Goal: Task Accomplishment & Management: Manage account settings

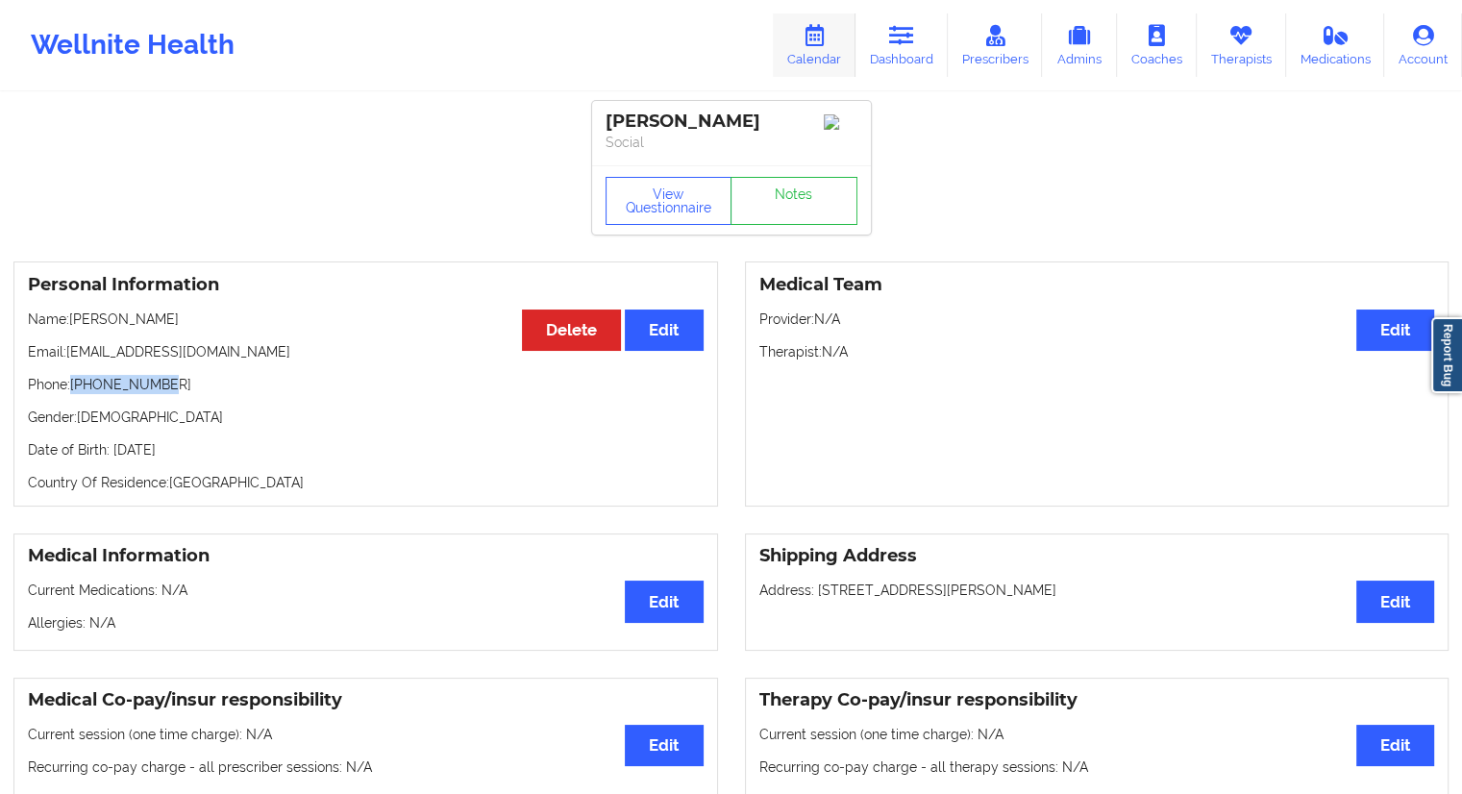
click at [804, 60] on link "Calendar" at bounding box center [814, 44] width 83 height 63
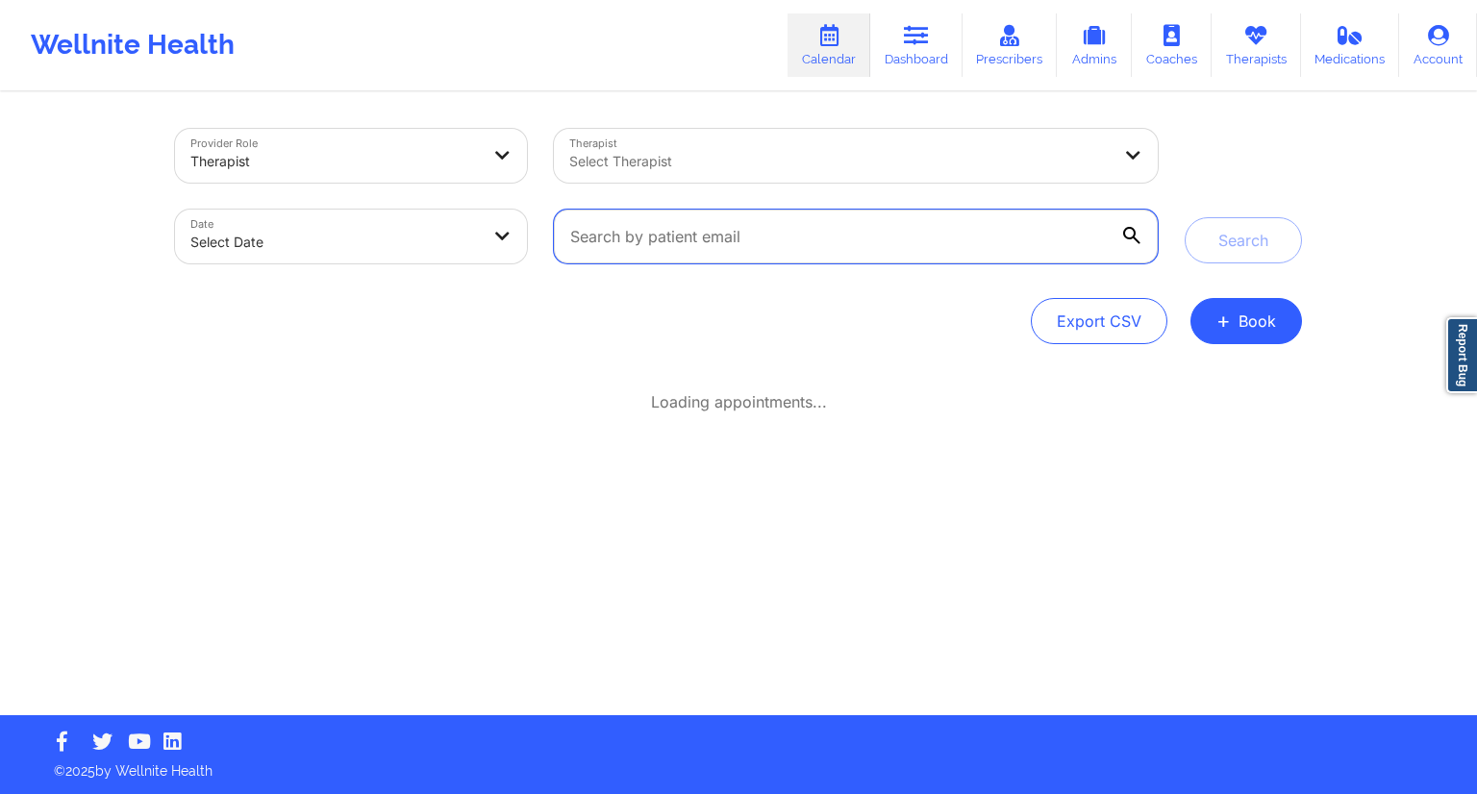
click at [657, 238] on input "text" at bounding box center [856, 237] width 604 height 54
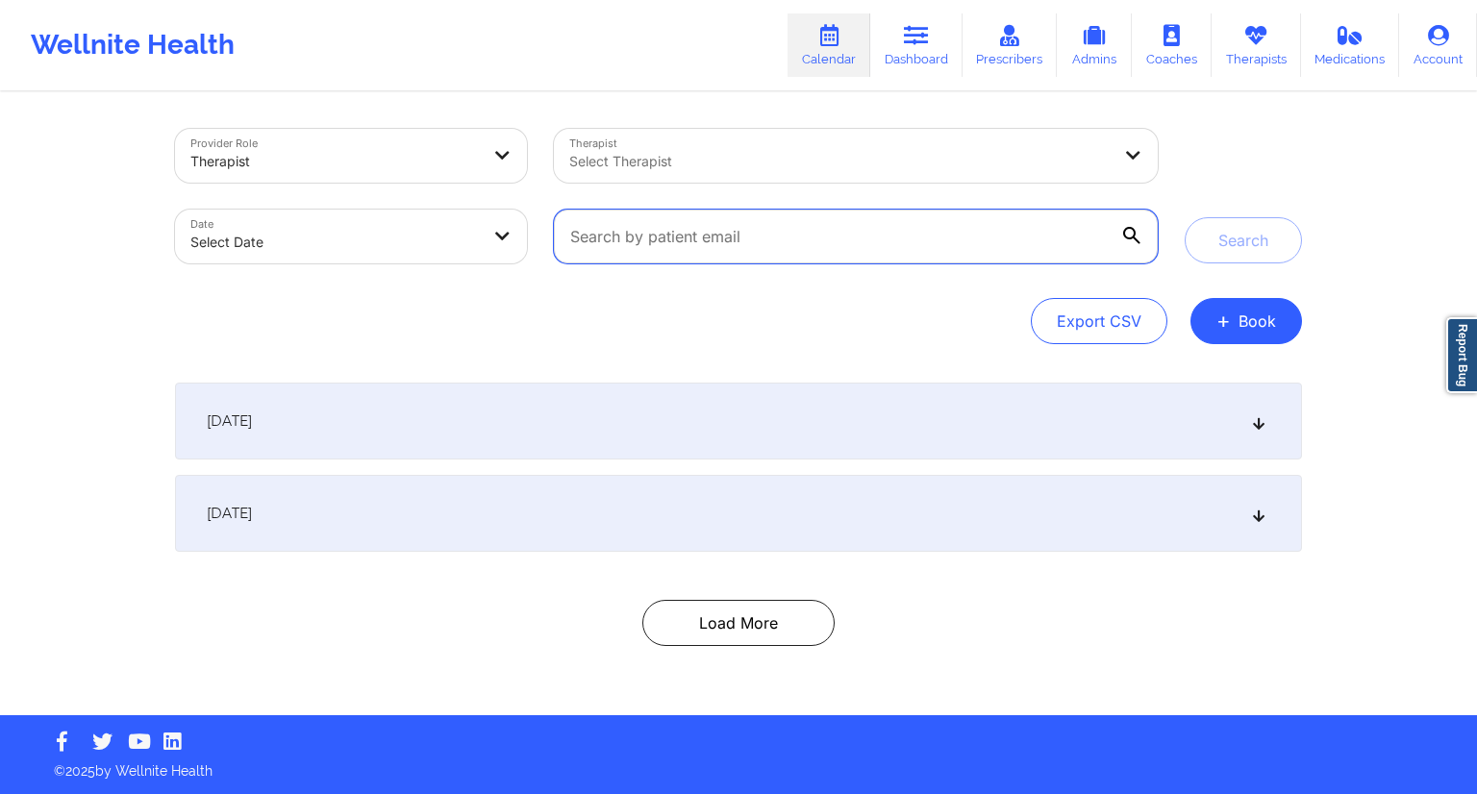
paste input "[EMAIL_ADDRESS][DOMAIN_NAME]"
type input "[EMAIL_ADDRESS][DOMAIN_NAME]"
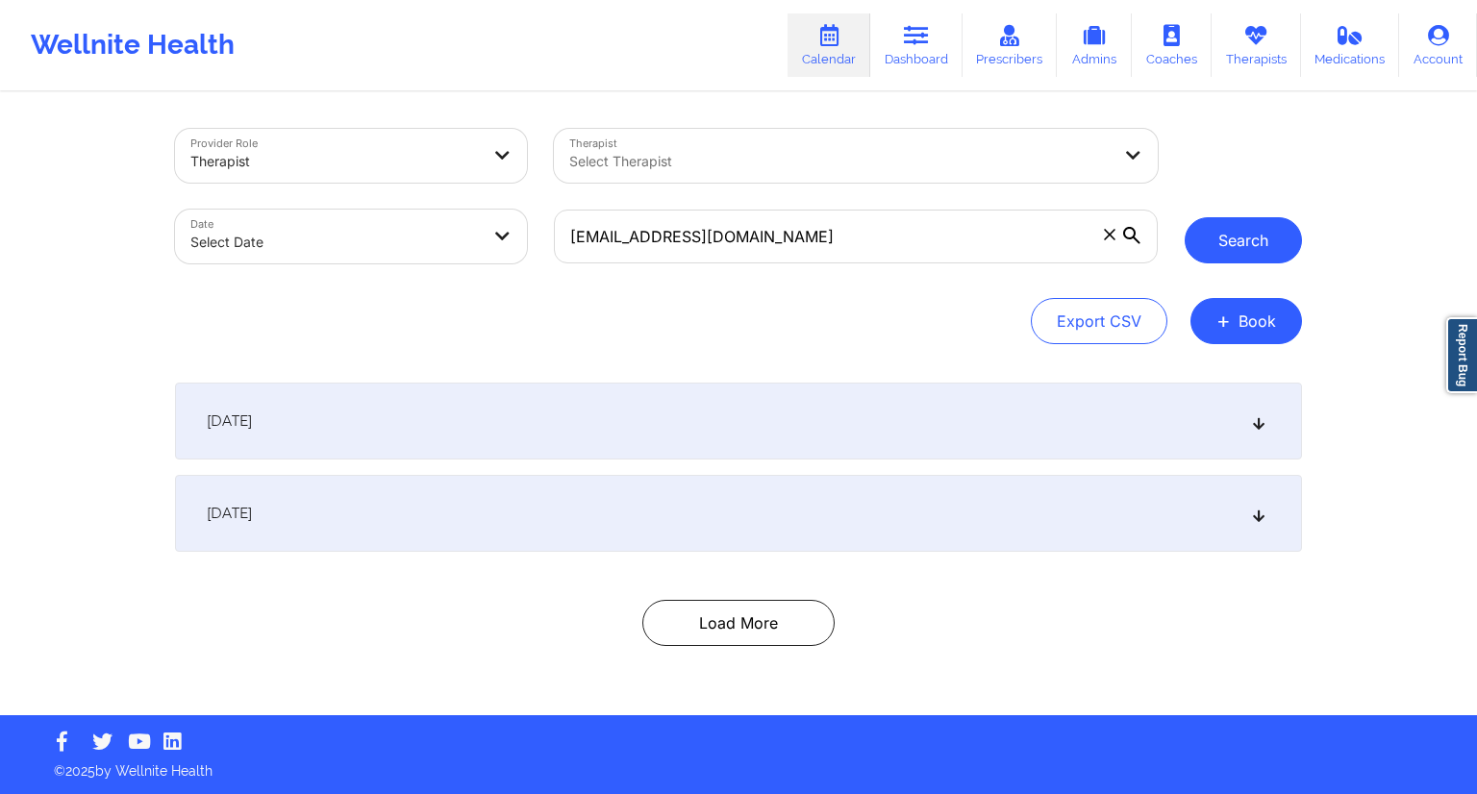
click at [1218, 237] on button "Search" at bounding box center [1243, 240] width 117 height 46
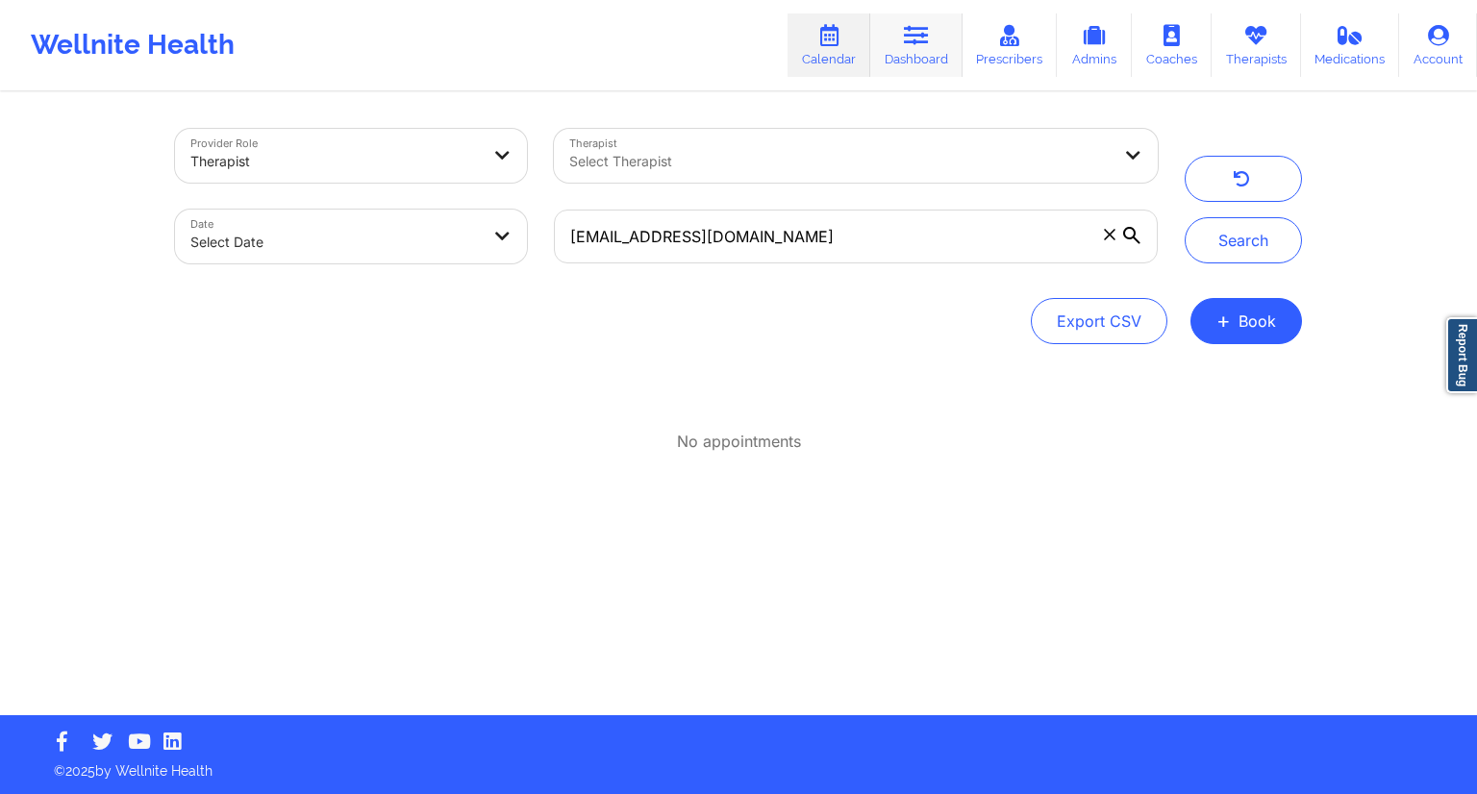
click at [909, 57] on link "Dashboard" at bounding box center [916, 44] width 92 height 63
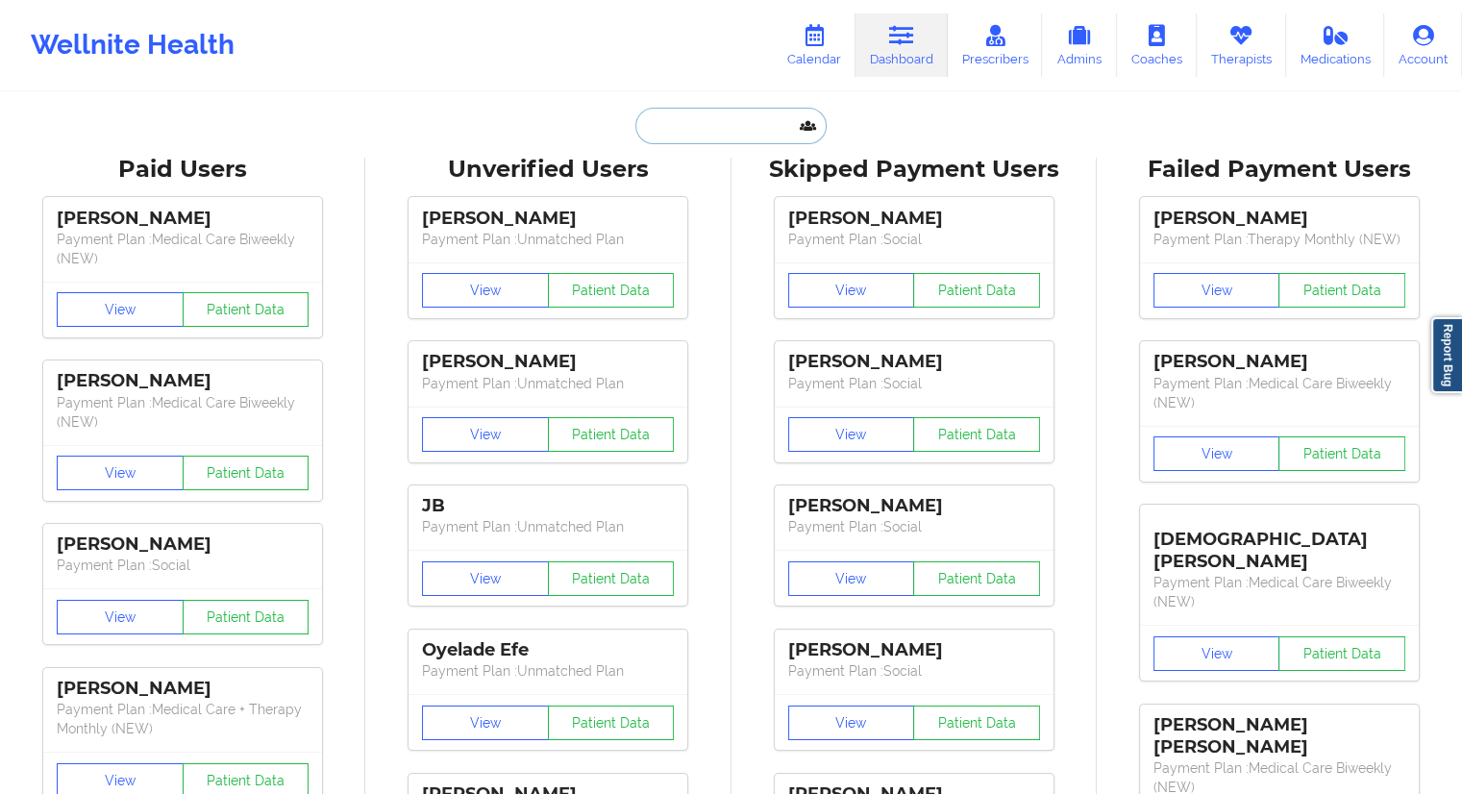
click at [693, 129] on input "text" at bounding box center [731, 126] width 190 height 37
paste input "[EMAIL_ADDRESS][DOMAIN_NAME]"
type input "[EMAIL_ADDRESS][DOMAIN_NAME]"
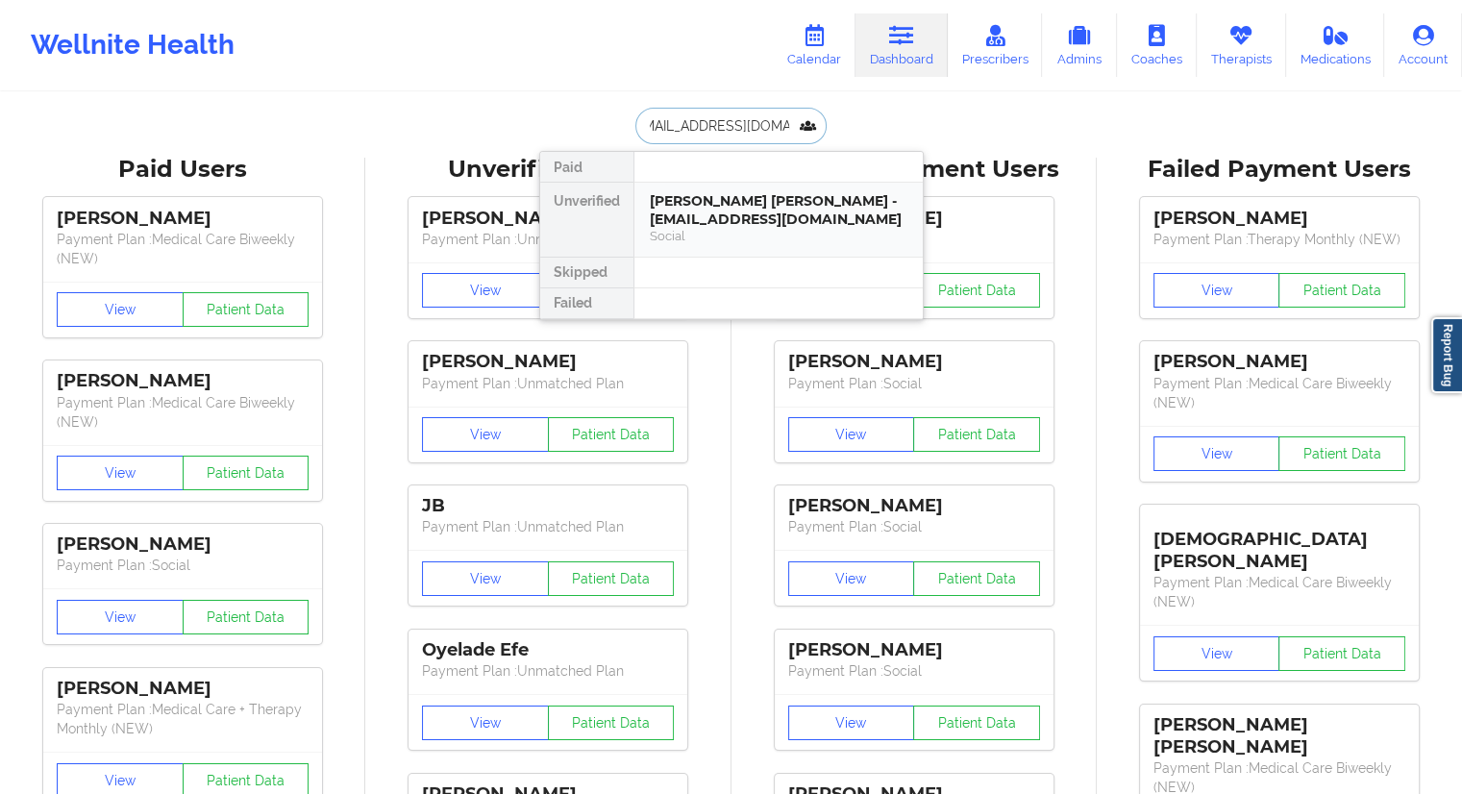
click at [727, 221] on div "[PERSON_NAME] [PERSON_NAME] - [EMAIL_ADDRESS][DOMAIN_NAME]" at bounding box center [779, 210] width 258 height 36
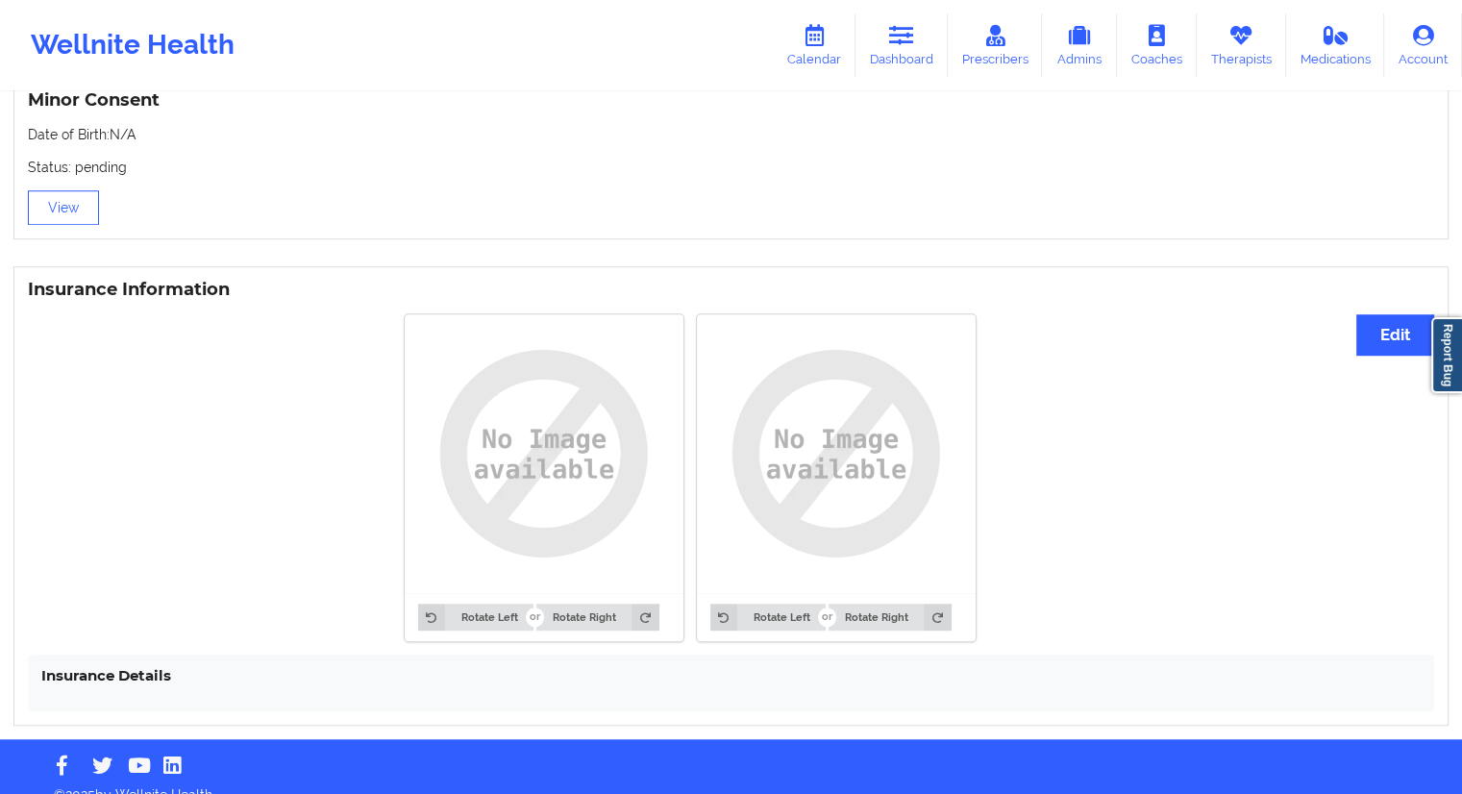
scroll to position [1279, 0]
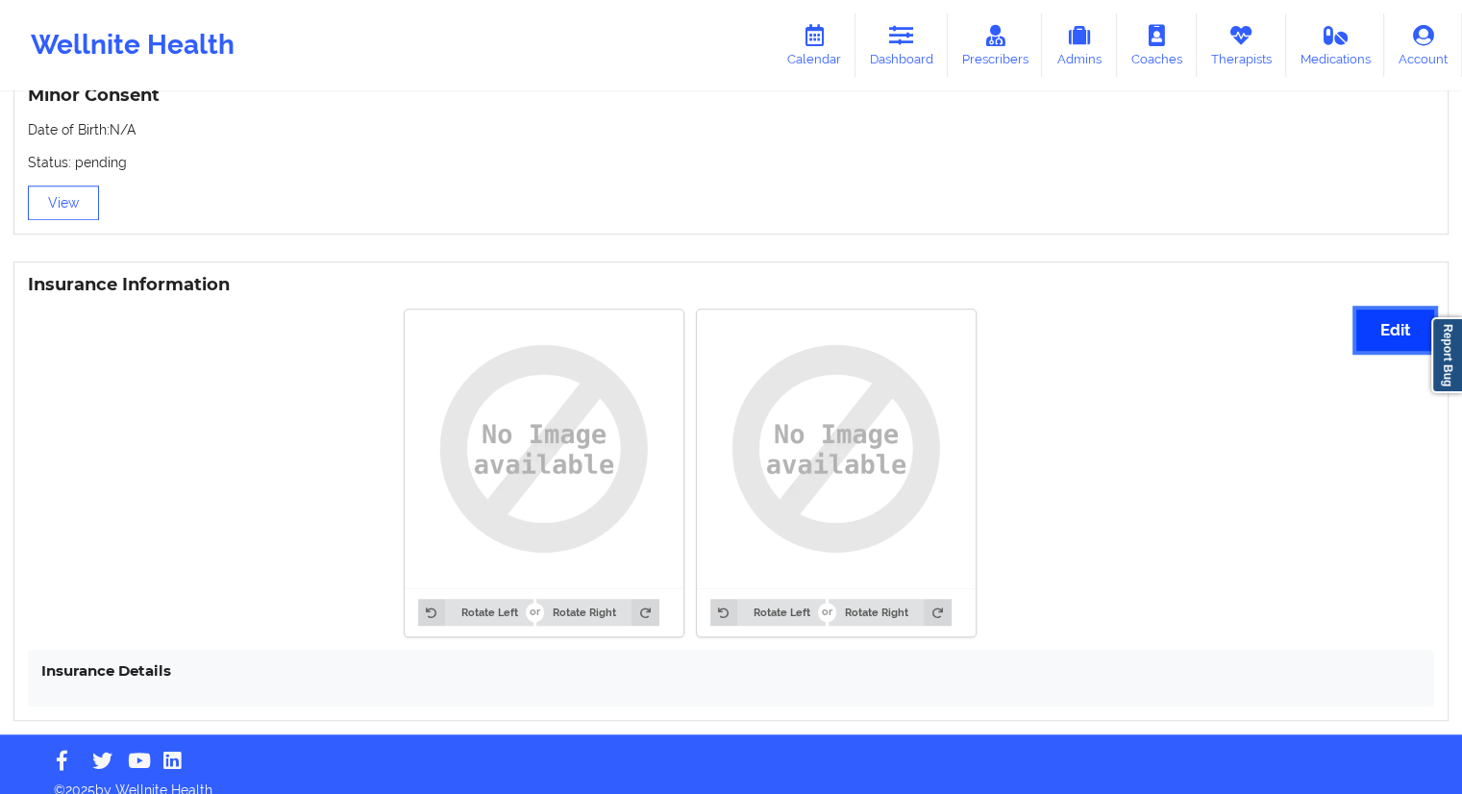
click at [1412, 313] on button "Edit" at bounding box center [1396, 330] width 78 height 41
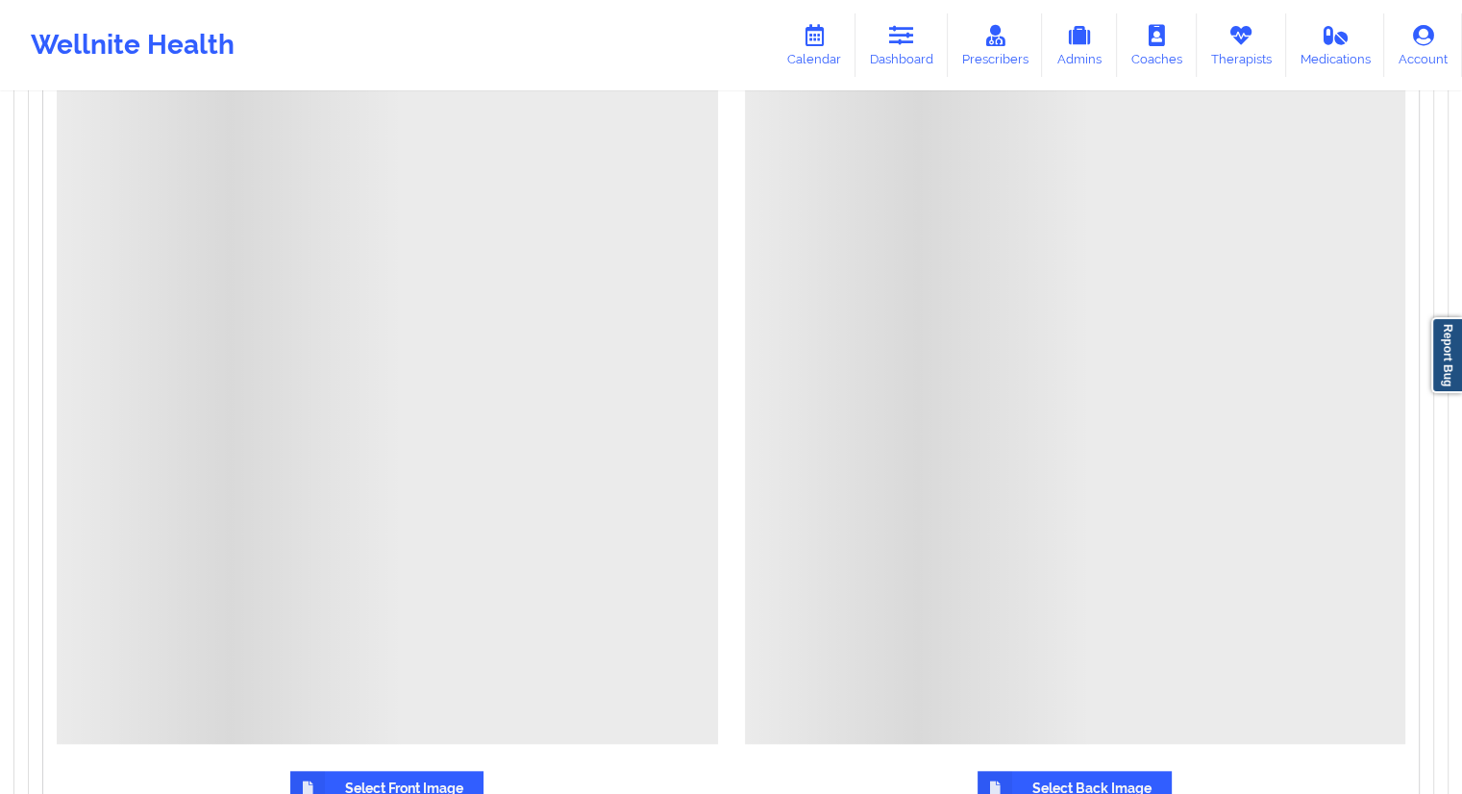
scroll to position [1760, 0]
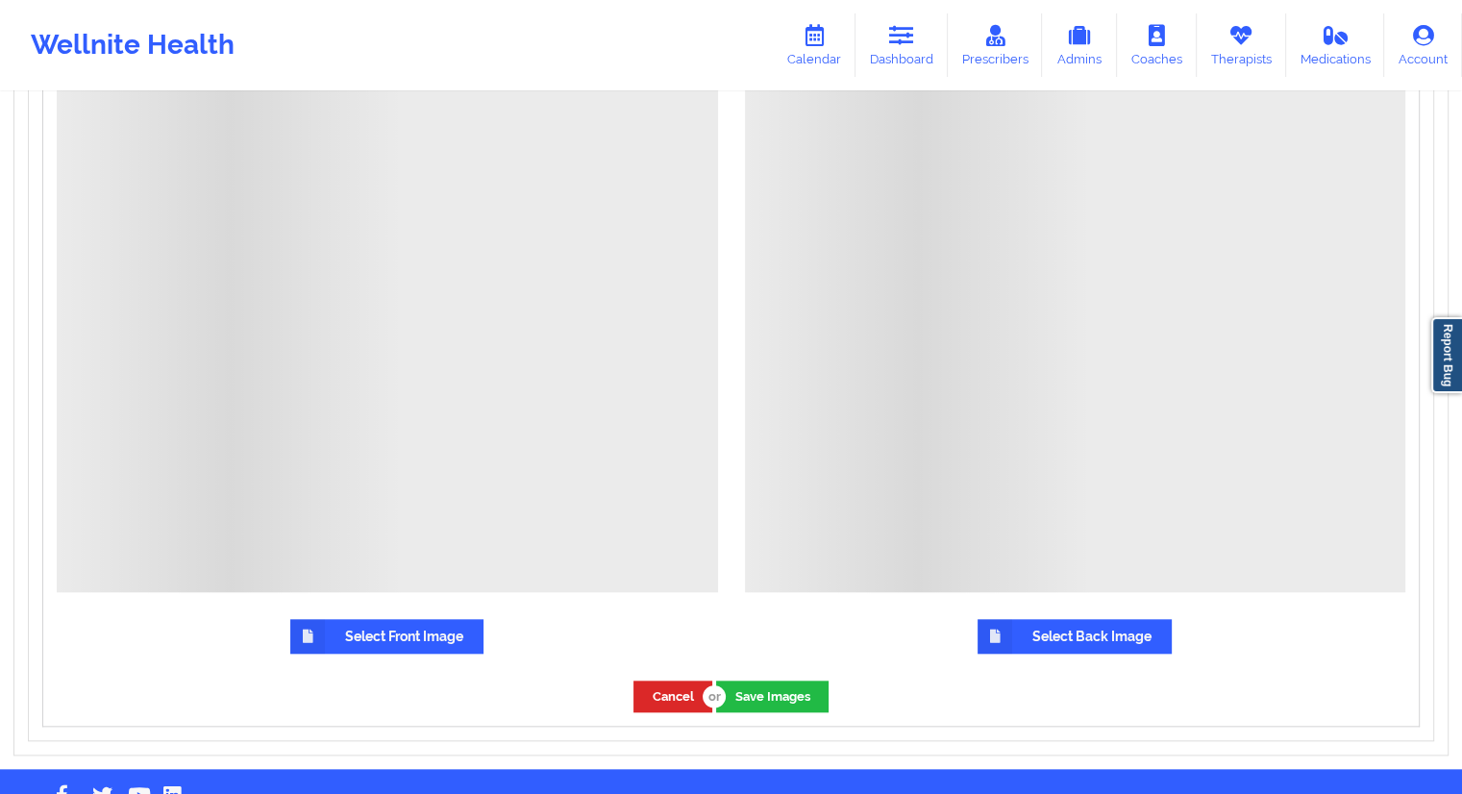
click at [408, 623] on label "Select Front Image" at bounding box center [386, 636] width 193 height 35
click at [0, 0] on input "Select Front Image" at bounding box center [0, 0] width 0 height 0
click at [446, 624] on label "Select Front Image" at bounding box center [386, 636] width 193 height 35
click at [0, 0] on input "Select Front Image" at bounding box center [0, 0] width 0 height 0
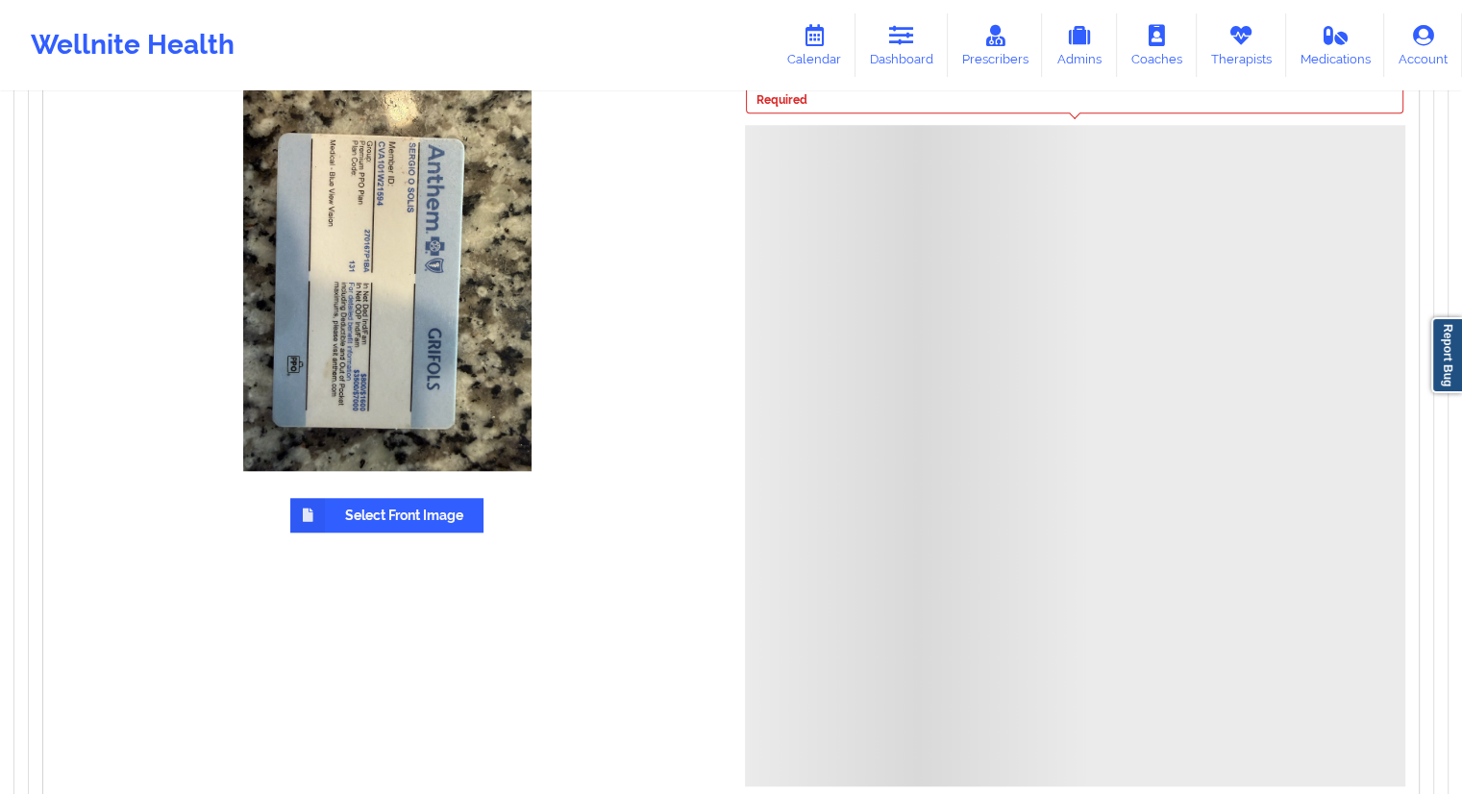
scroll to position [1832, 0]
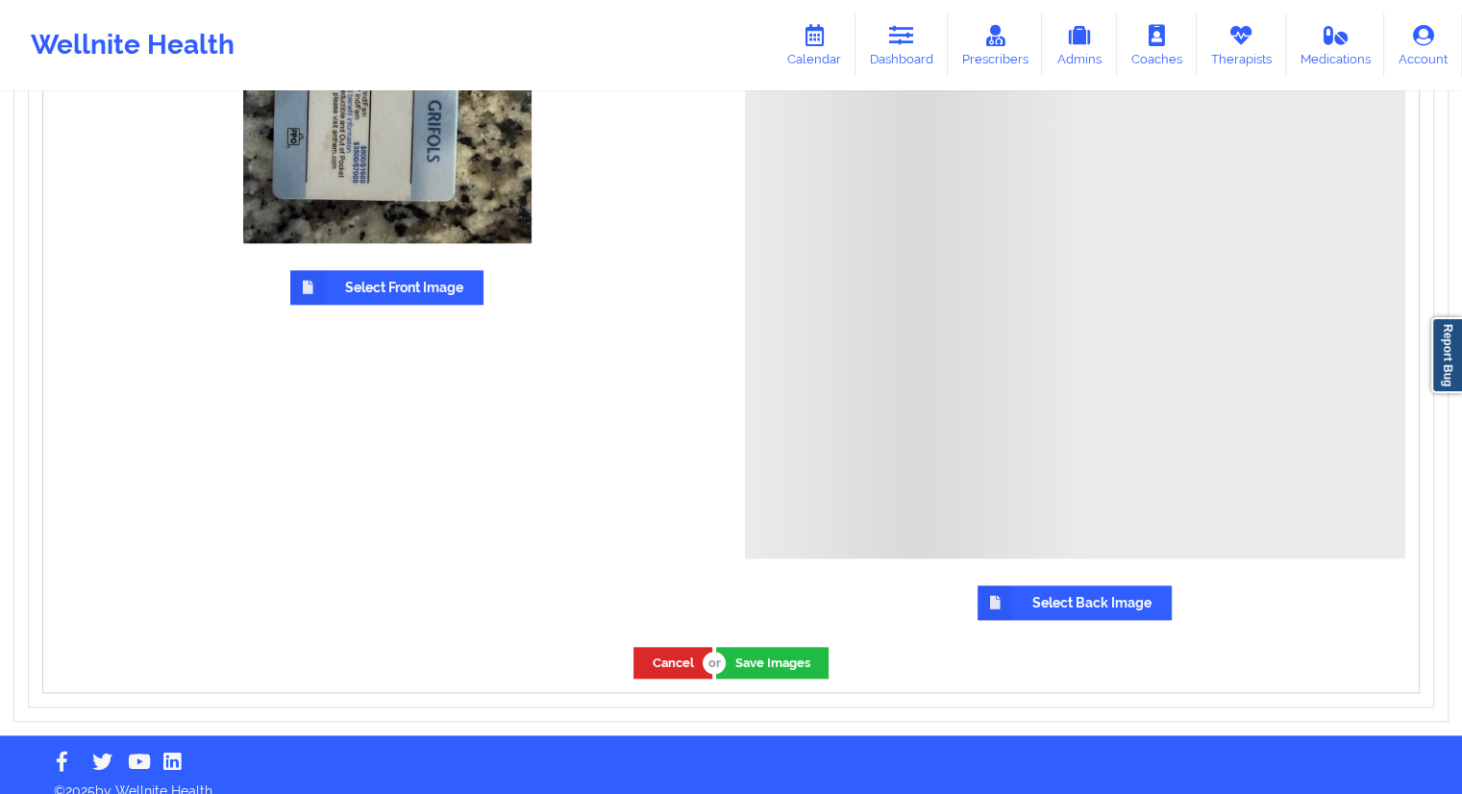
click at [1109, 593] on label "Select Back Image" at bounding box center [1075, 603] width 194 height 35
click at [0, 0] on input "Select Back Image" at bounding box center [0, 0] width 0 height 0
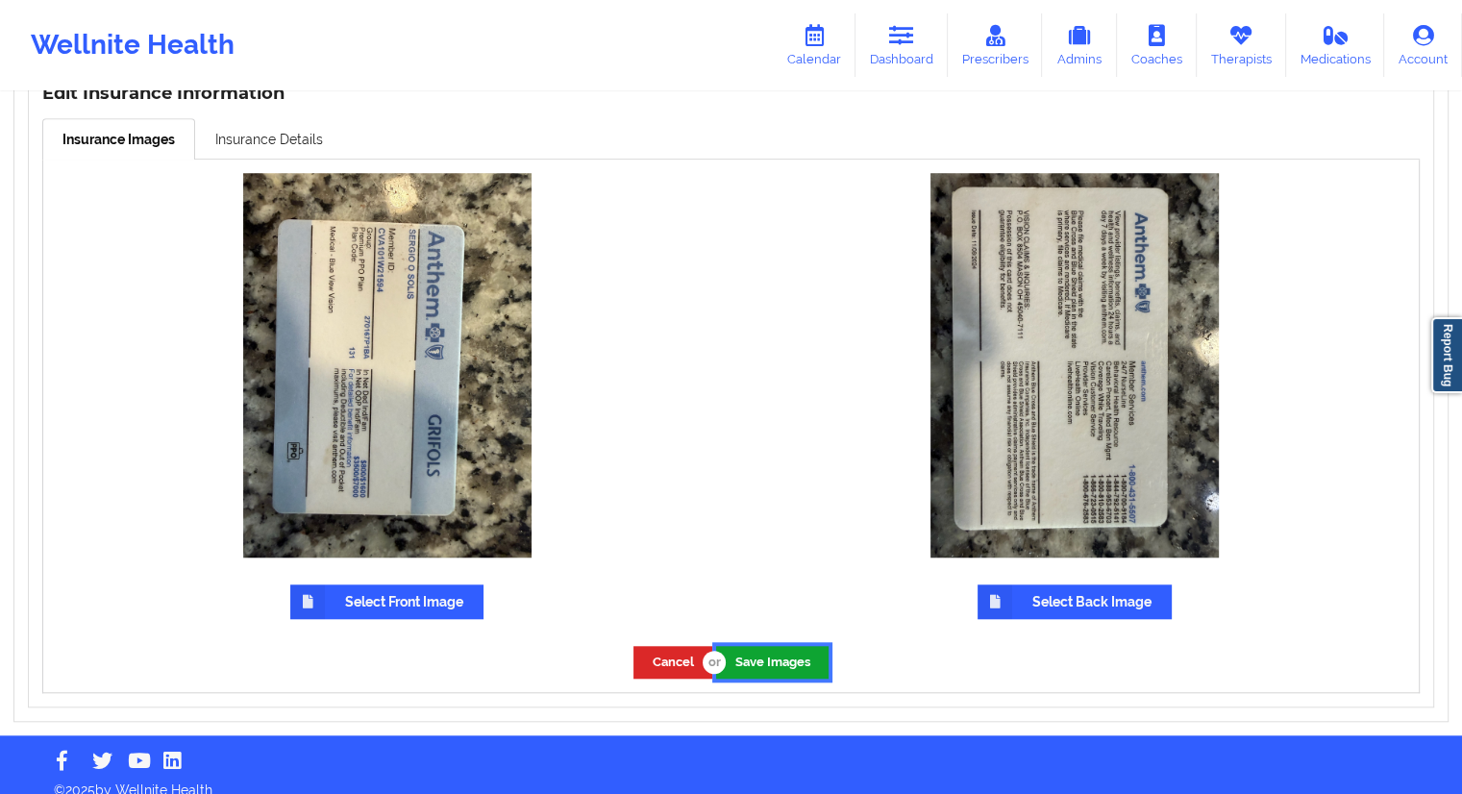
click at [787, 646] on button "Save Images" at bounding box center [772, 662] width 112 height 32
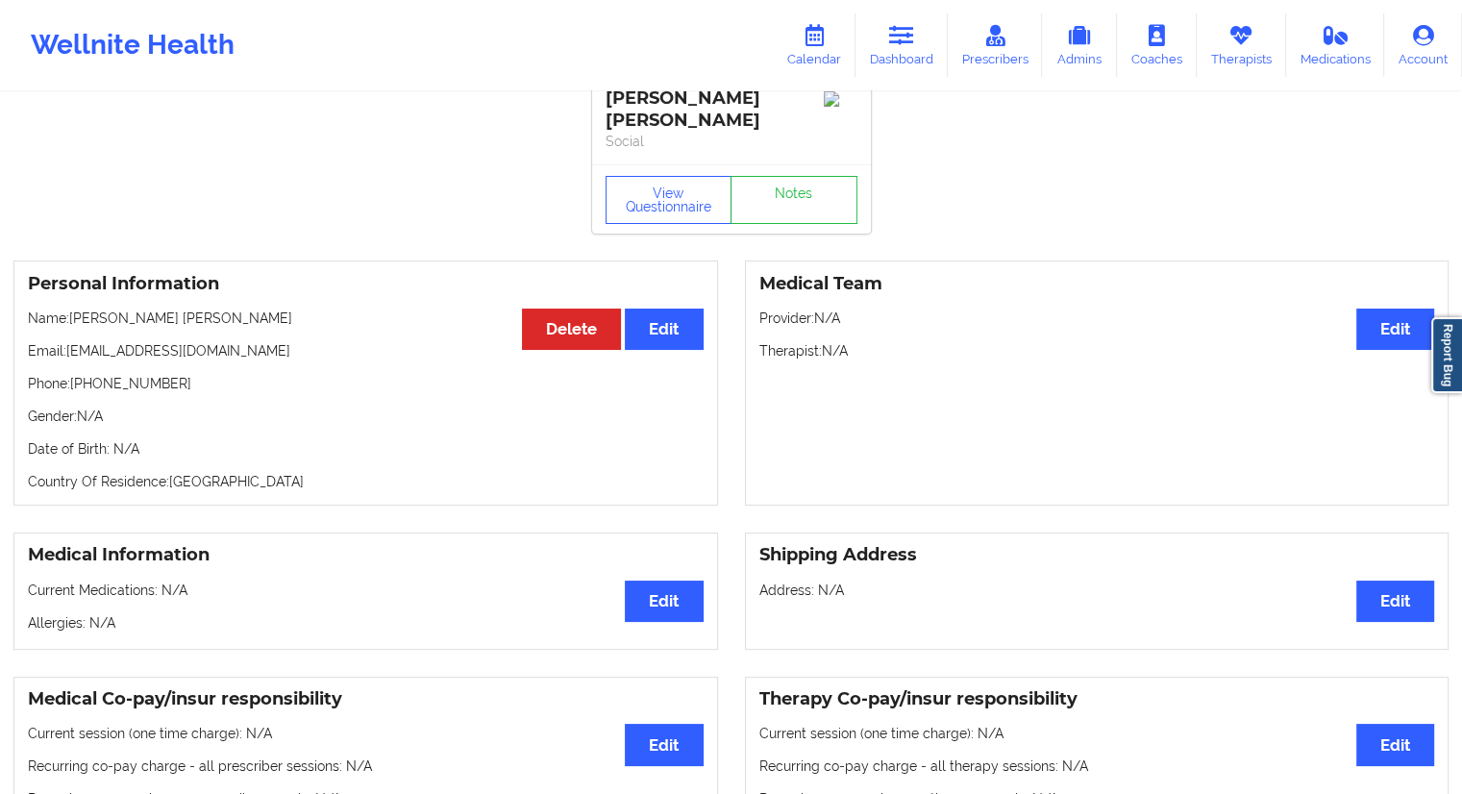
scroll to position [0, 0]
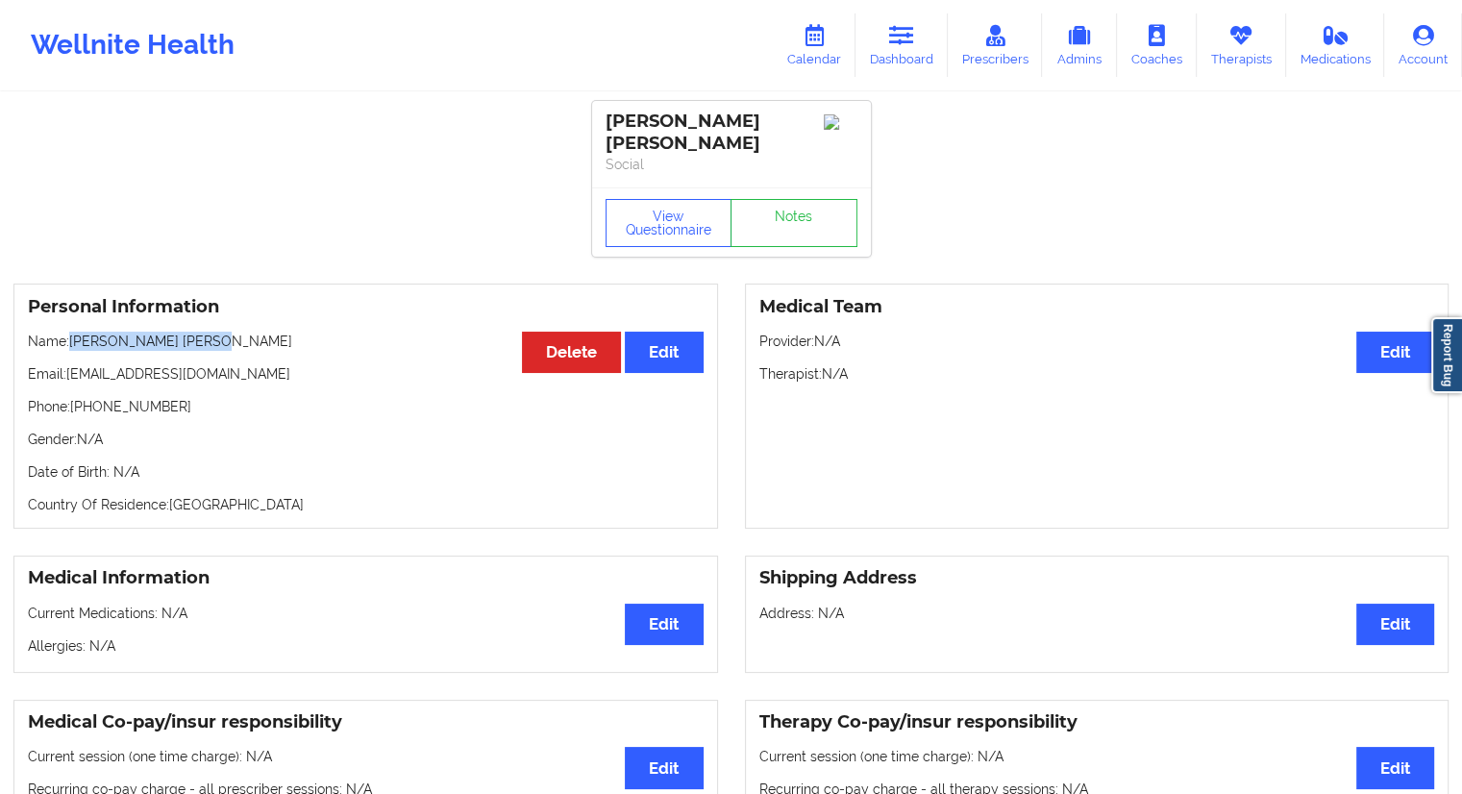
drag, startPoint x: 204, startPoint y: 318, endPoint x: 73, endPoint y: 319, distance: 130.8
click at [73, 332] on p "Name: [PERSON_NAME] [PERSON_NAME]" at bounding box center [366, 341] width 676 height 19
copy p "[PERSON_NAME] [PERSON_NAME]"
